Goal: Complete application form

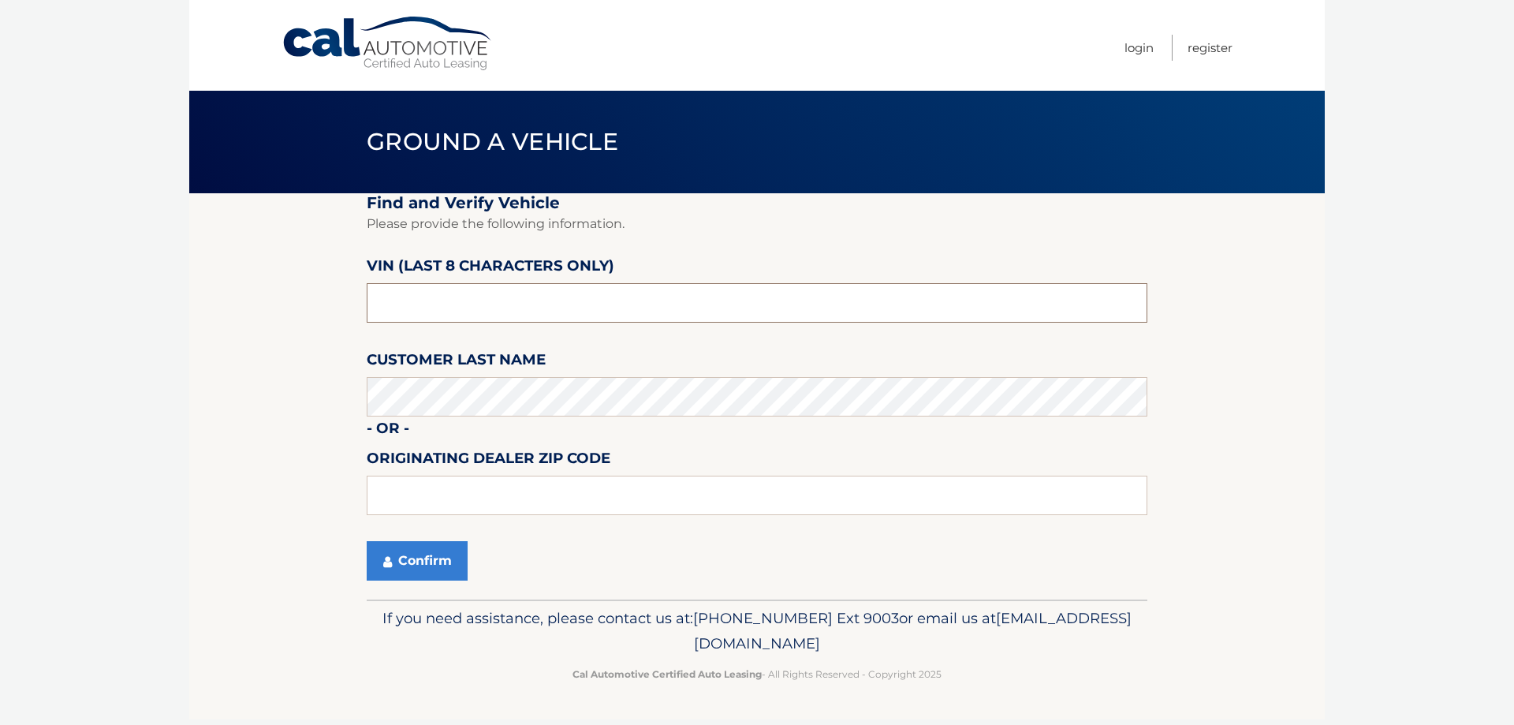
click at [449, 308] on input "text" at bounding box center [757, 302] width 781 height 39
drag, startPoint x: 446, startPoint y: 307, endPoint x: 310, endPoint y: 309, distance: 136.5
click at [316, 312] on section "Find and Verify Vehicle Please provide the following information. VIN (last 8 c…" at bounding box center [757, 396] width 1136 height 406
drag, startPoint x: 455, startPoint y: 309, endPoint x: 308, endPoint y: 318, distance: 147.8
click at [311, 318] on section "Find and Verify Vehicle Please provide the following information. VIN (last 8 c…" at bounding box center [757, 396] width 1136 height 406
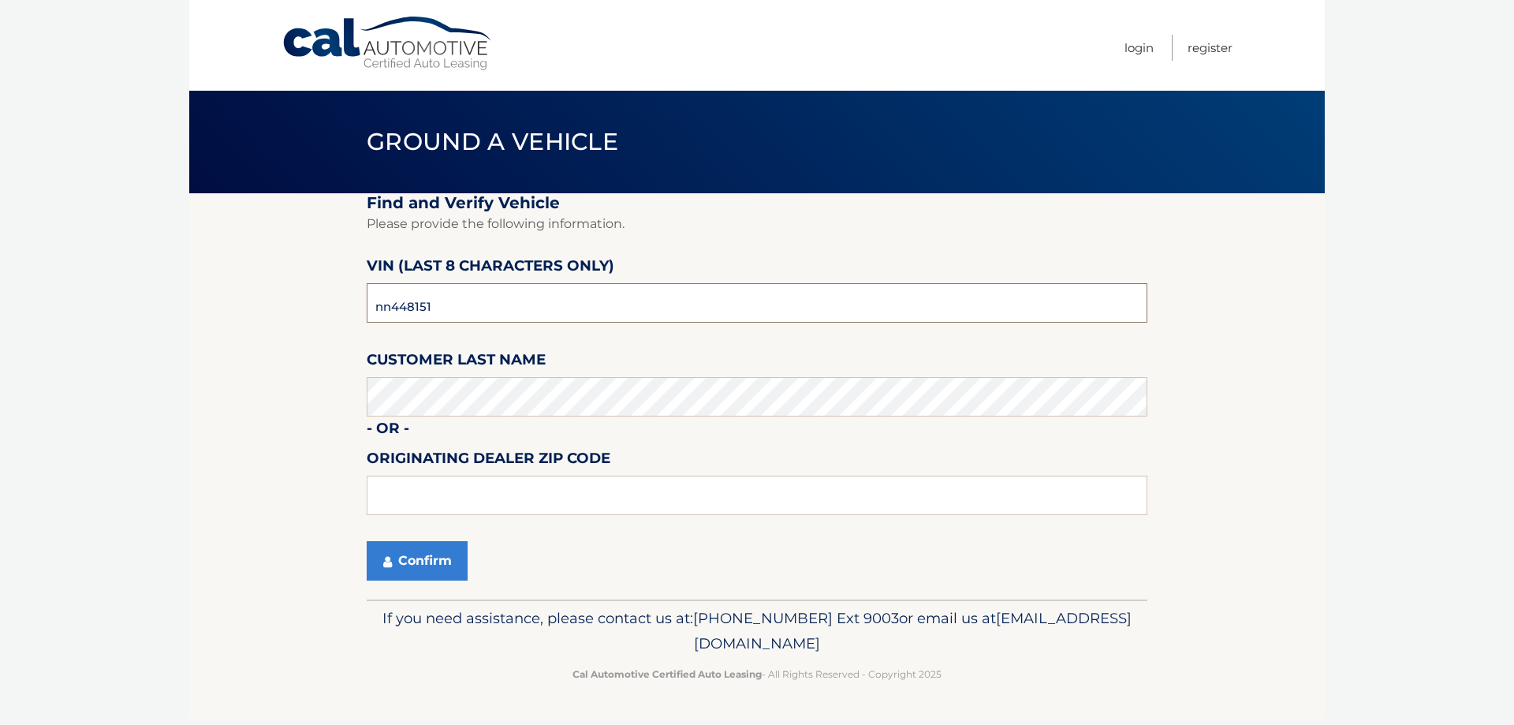
drag, startPoint x: 293, startPoint y: 355, endPoint x: 204, endPoint y: 367, distance: 89.9
click at [204, 370] on section "Find and Verify Vehicle Please provide the following information. VIN (last 8 c…" at bounding box center [757, 396] width 1136 height 406
type input "NN448151"
click at [409, 508] on input "text" at bounding box center [757, 495] width 781 height 39
type input "15101"
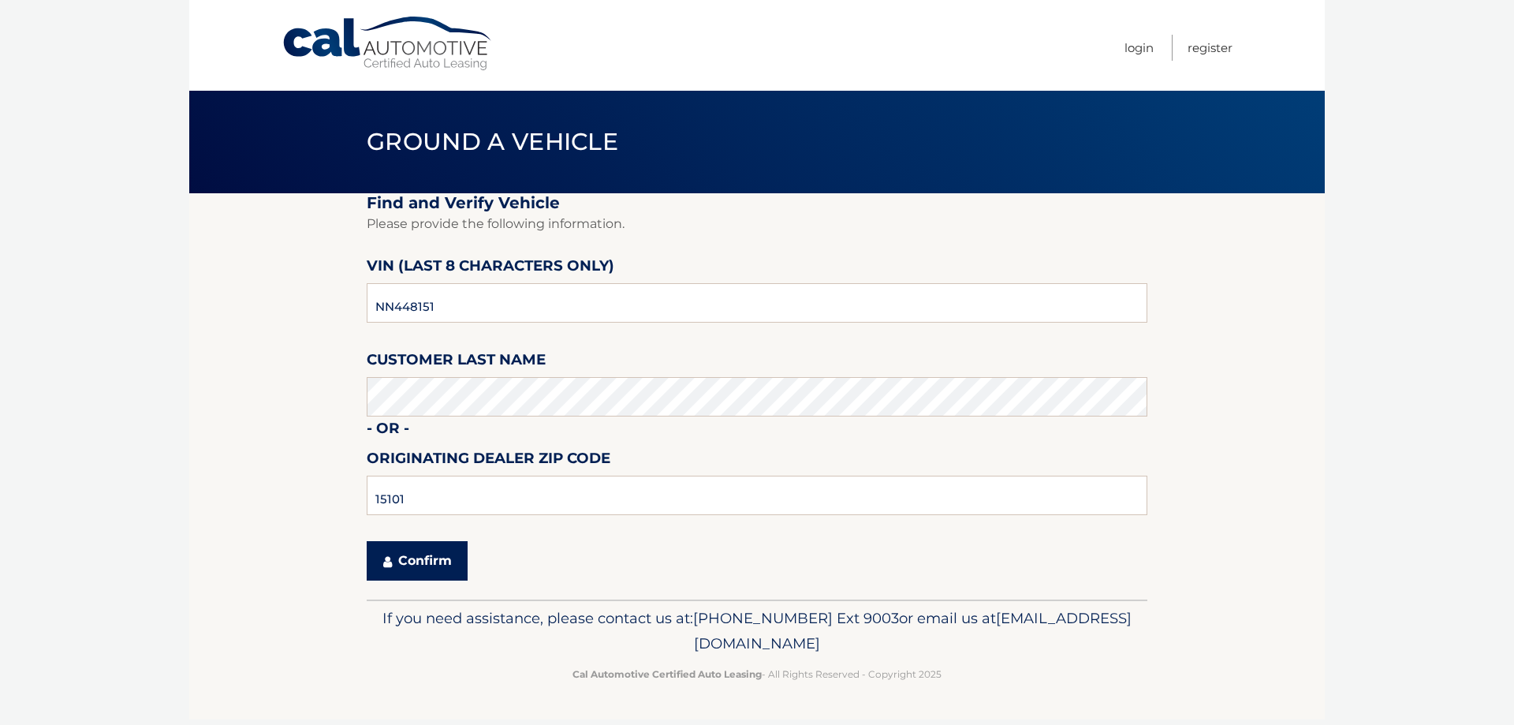
click at [409, 557] on button "Confirm" at bounding box center [417, 560] width 101 height 39
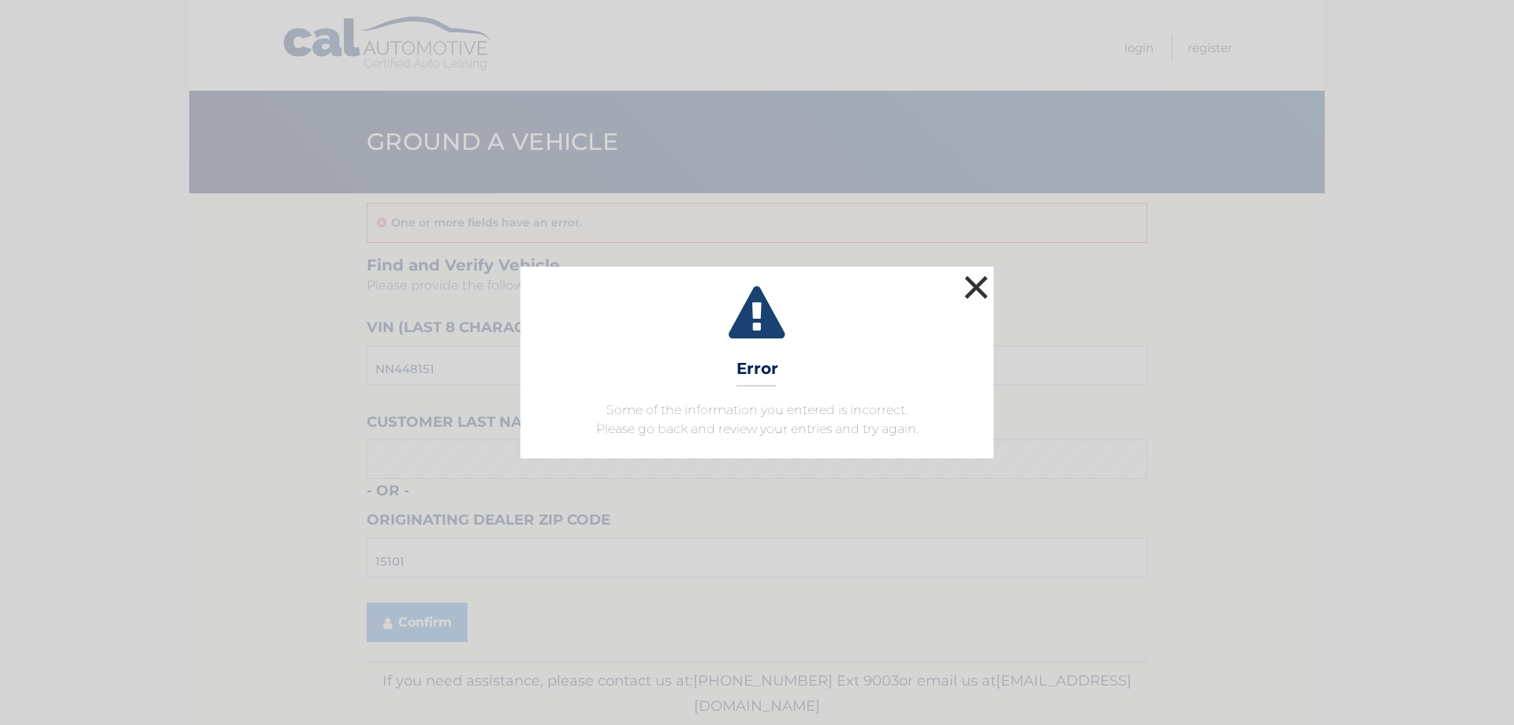
click at [974, 283] on button "×" at bounding box center [977, 287] width 32 height 32
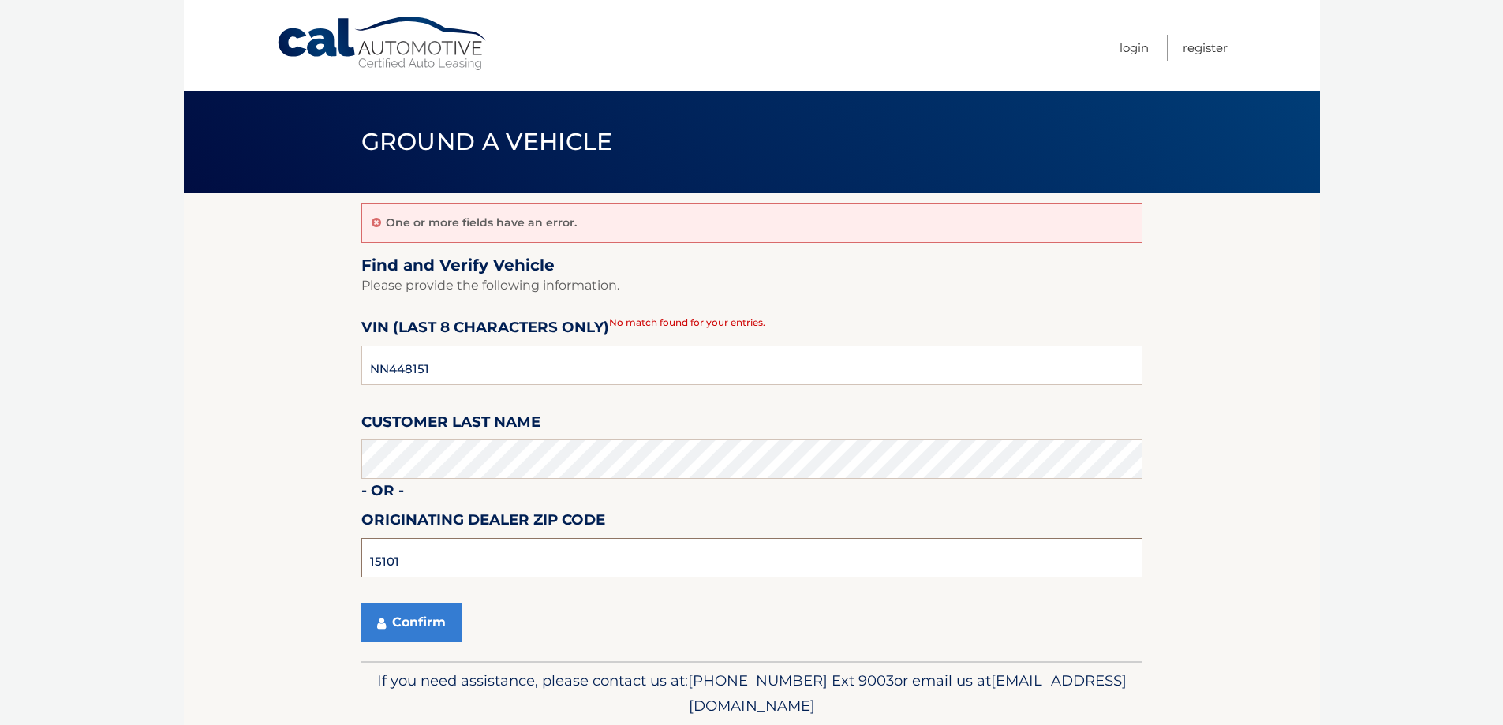
drag, startPoint x: 395, startPoint y: 558, endPoint x: 357, endPoint y: 569, distance: 40.4
click at [357, 569] on section "One or more fields have an error. Find and Verify Vehicle Please provide the fo…" at bounding box center [752, 427] width 1136 height 468
type input "15044"
click at [413, 621] on button "Confirm" at bounding box center [411, 622] width 101 height 39
